Goal: Information Seeking & Learning: Learn about a topic

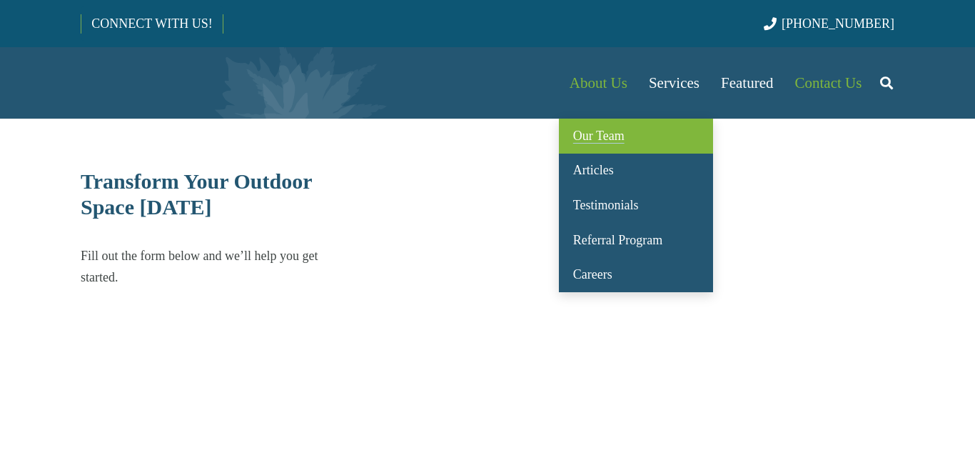
click at [601, 133] on span "Our Team" at bounding box center [598, 136] width 51 height 14
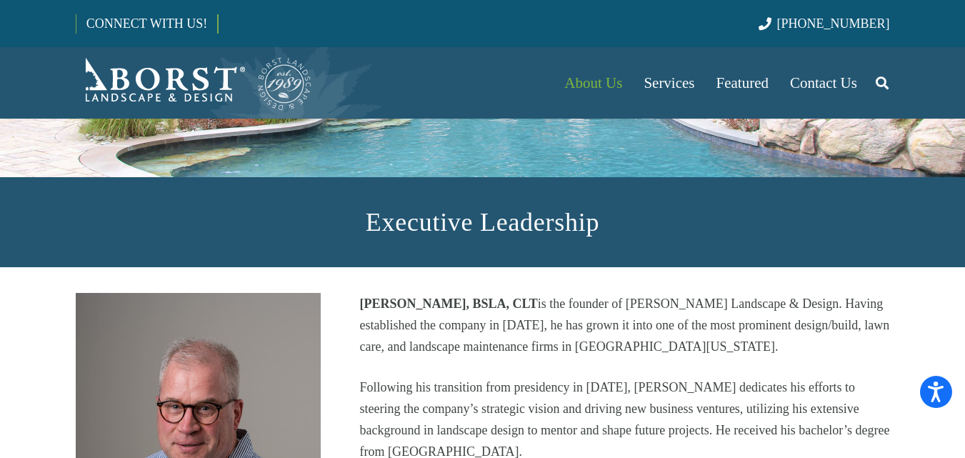
scroll to position [286, 0]
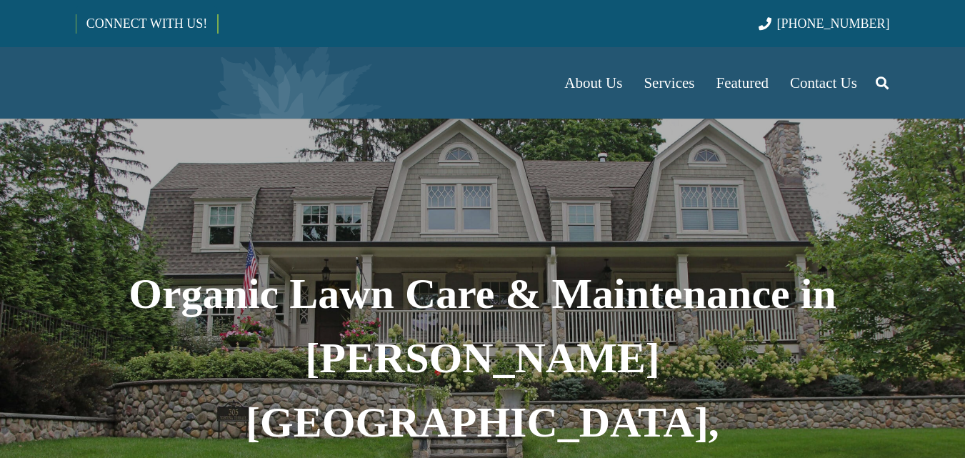
select select "******"
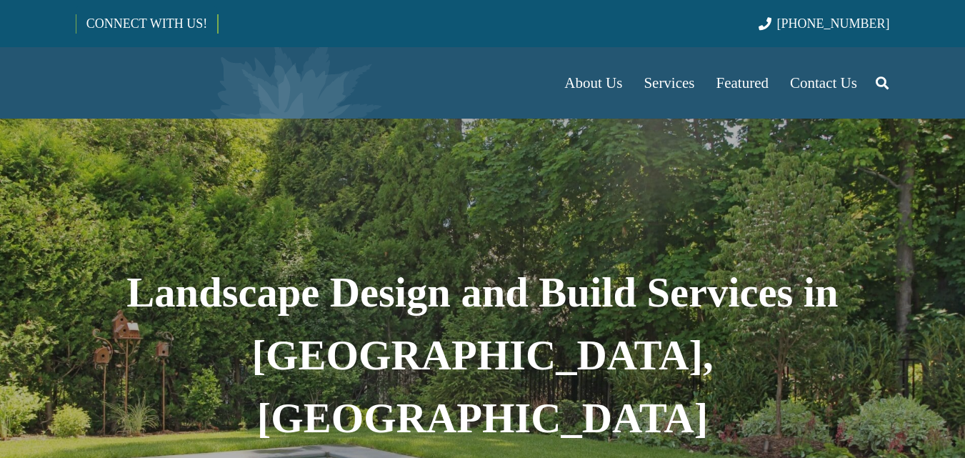
select select "******"
